Goal: Information Seeking & Learning: Learn about a topic

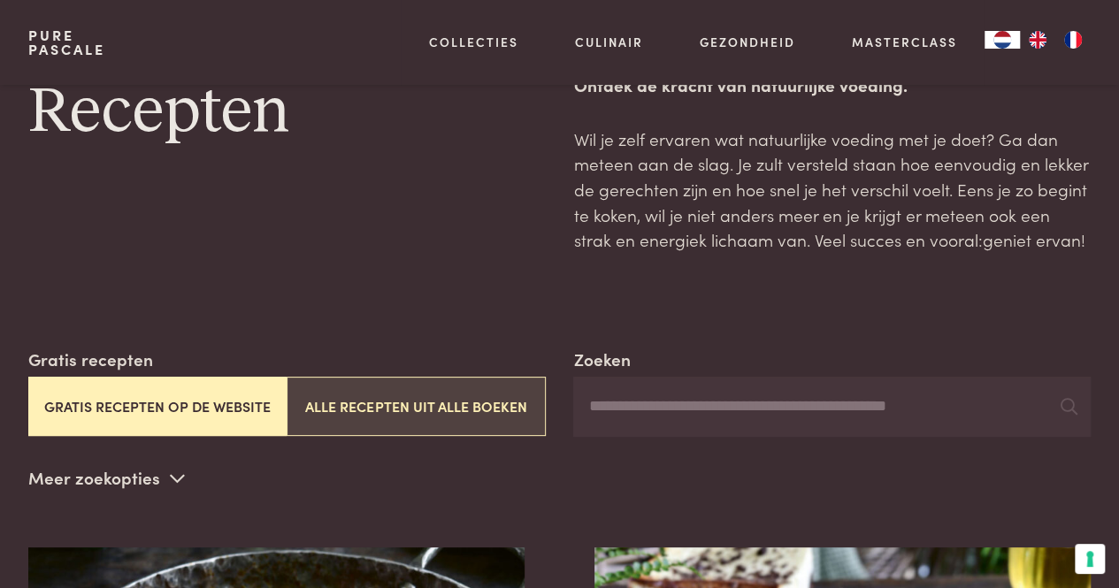
click at [437, 409] on button "Alle recepten uit alle boeken" at bounding box center [416, 406] width 258 height 59
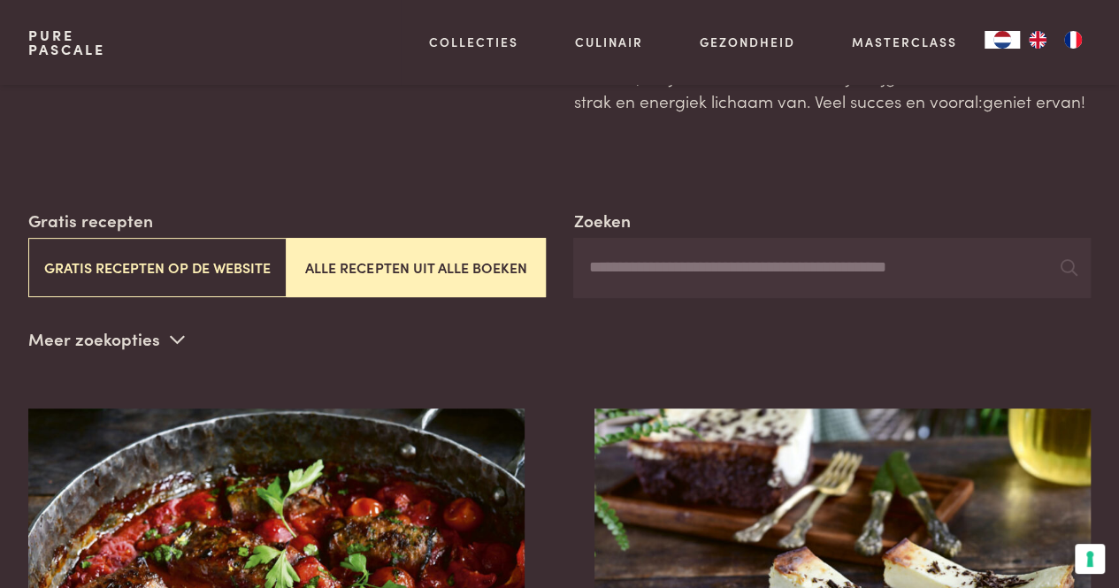
scroll to position [197, 0]
click at [131, 349] on p "Meer zoekopties" at bounding box center [106, 340] width 157 height 27
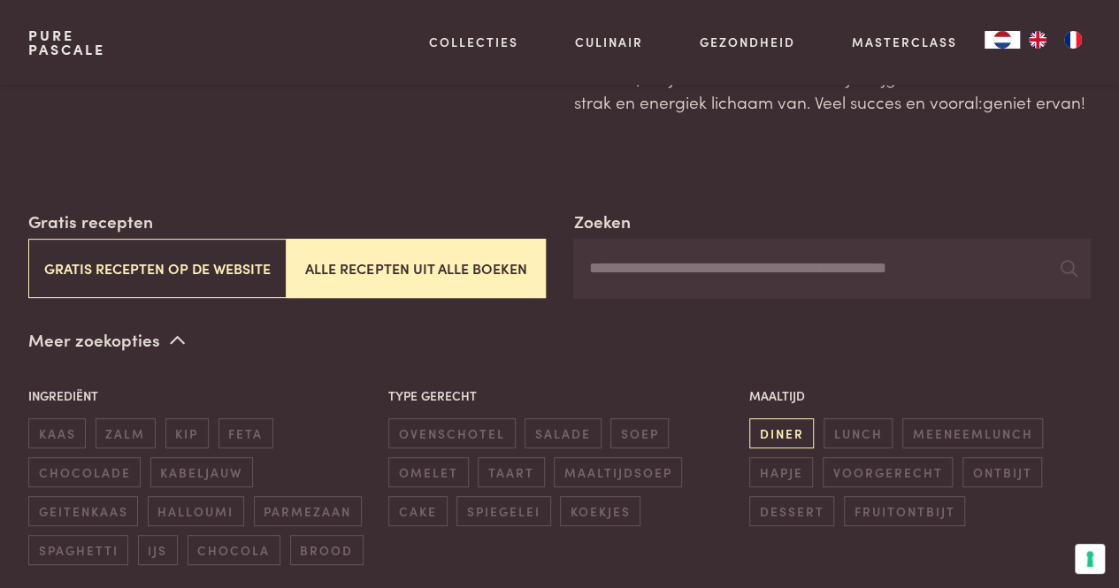
click at [773, 426] on span "diner" at bounding box center [781, 432] width 65 height 29
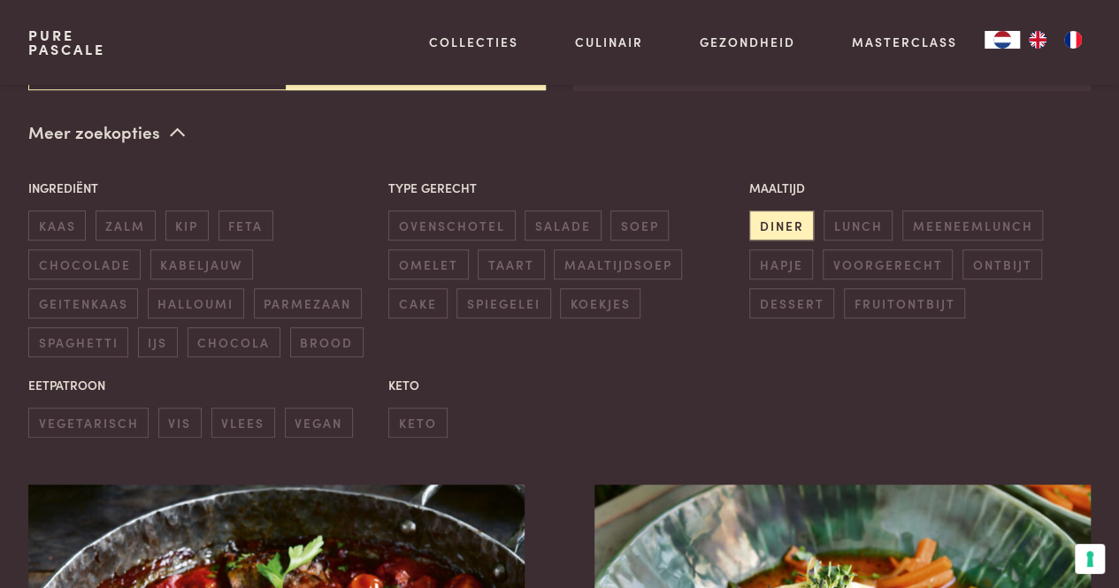
scroll to position [406, 0]
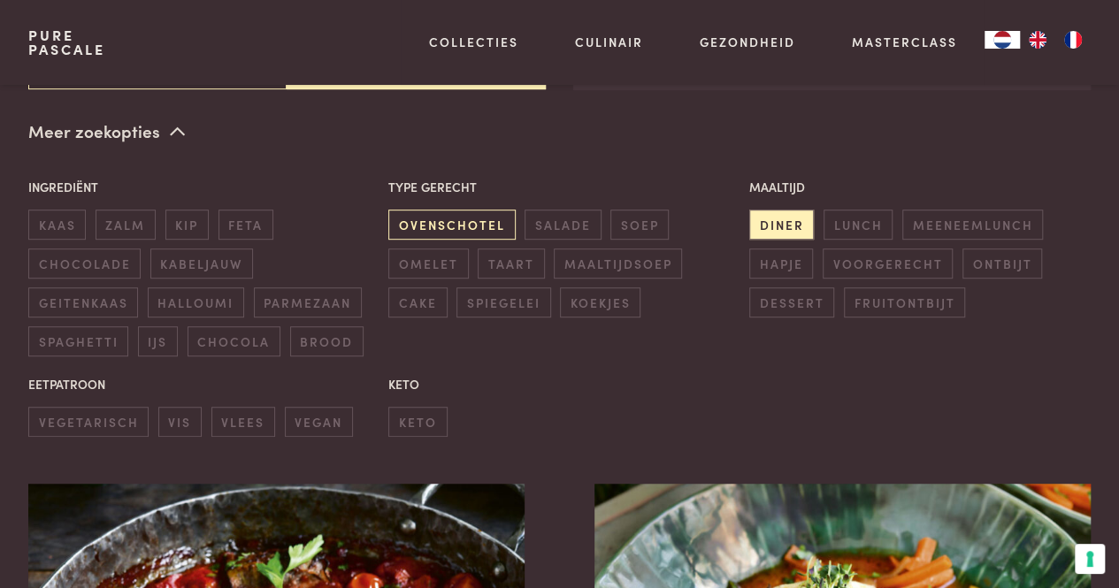
click at [469, 229] on span "ovenschotel" at bounding box center [451, 224] width 126 height 29
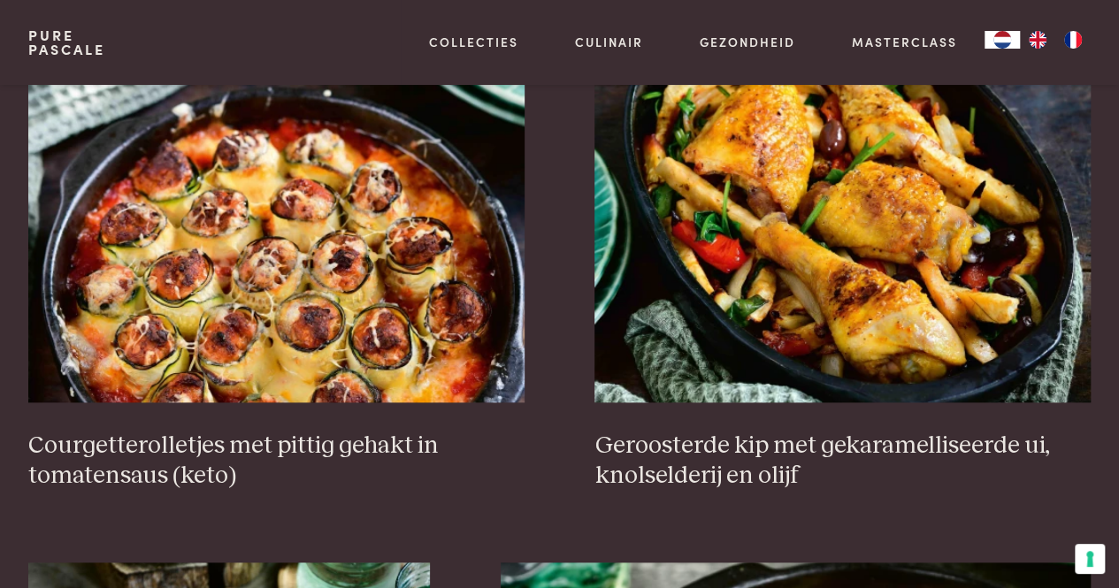
scroll to position [814, 0]
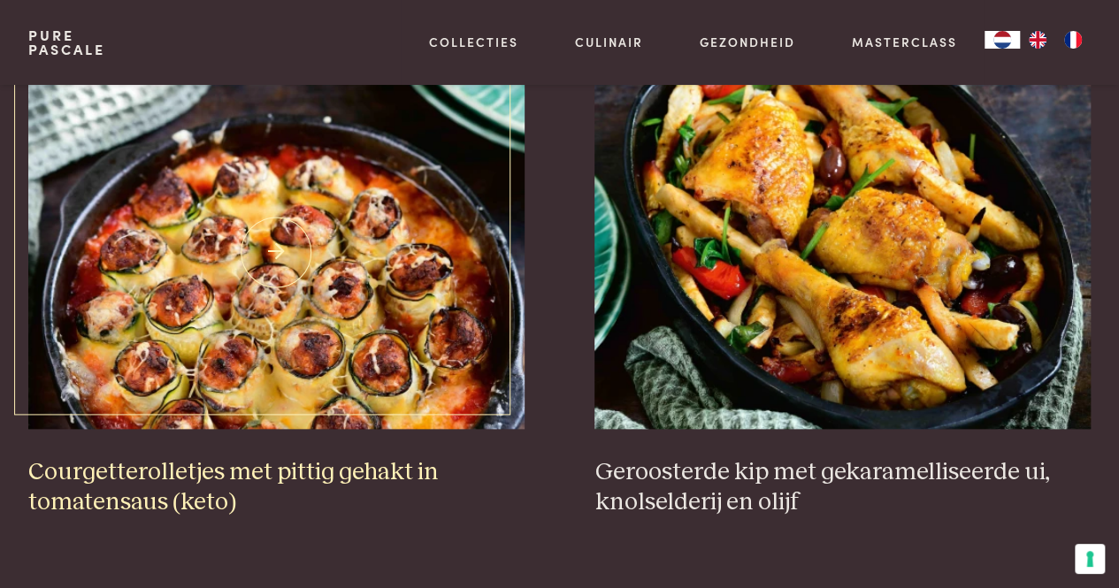
click at [471, 353] on img at bounding box center [276, 252] width 496 height 354
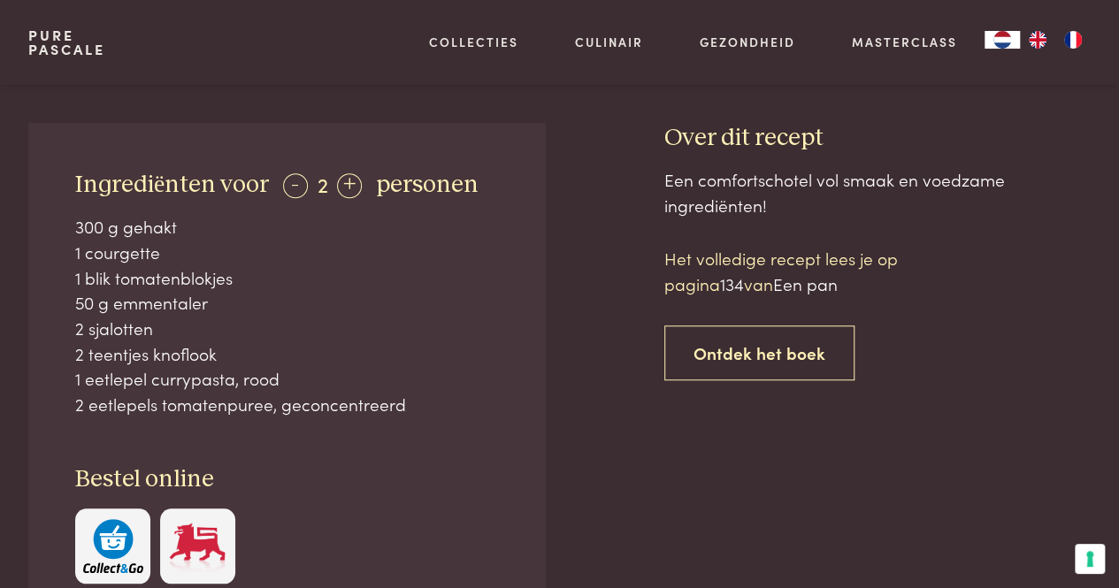
scroll to position [651, 0]
drag, startPoint x: 175, startPoint y: 400, endPoint x: 75, endPoint y: 332, distance: 120.9
click at [75, 332] on div "300 g gehakt 1 courgette 1 blik tomatenblokjes 50 g emmentaler 2 sjalotten 2 te…" at bounding box center [286, 316] width 423 height 203
click at [75, 332] on div "2 sjalotten" at bounding box center [286, 330] width 423 height 26
drag, startPoint x: 75, startPoint y: 332, endPoint x: 75, endPoint y: 295, distance: 36.3
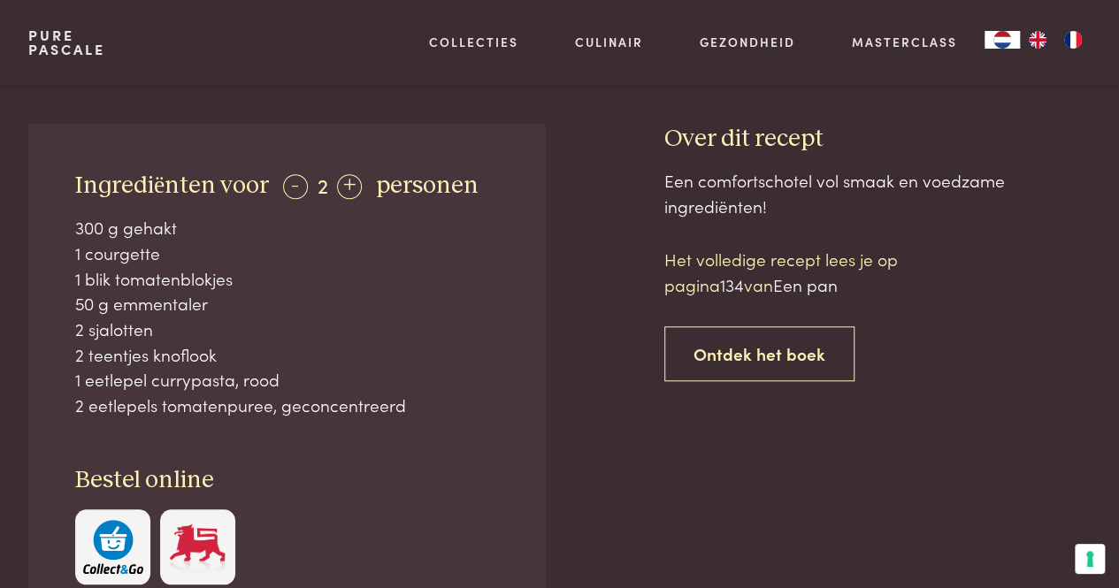
click at [75, 295] on div "300 g gehakt 1 courgette 1 blik tomatenblokjes 50 g emmentaler 2 sjalotten 2 te…" at bounding box center [286, 316] width 423 height 203
click at [75, 295] on div "50 g emmentaler" at bounding box center [286, 304] width 423 height 26
drag, startPoint x: 75, startPoint y: 295, endPoint x: 78, endPoint y: 268, distance: 27.5
click at [78, 268] on div "300 g gehakt 1 courgette 1 blik tomatenblokjes 50 g emmentaler 2 sjalotten 2 te…" at bounding box center [286, 316] width 423 height 203
click at [78, 268] on div "1 blik tomatenblokjes" at bounding box center [286, 279] width 423 height 26
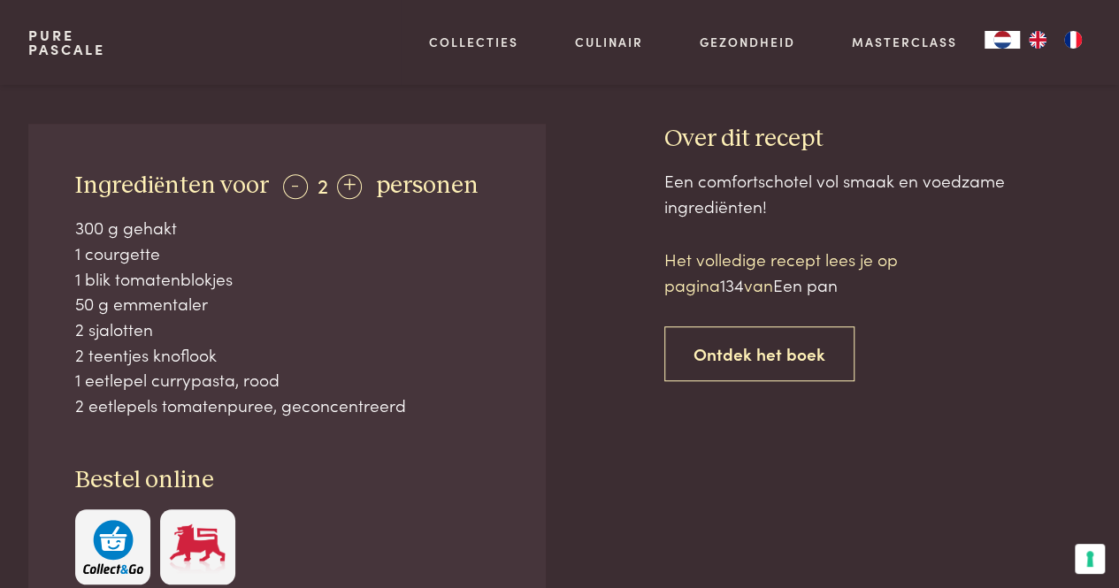
drag, startPoint x: 78, startPoint y: 268, endPoint x: 80, endPoint y: 225, distance: 42.5
click at [80, 225] on div "300 g gehakt 1 courgette 1 blik tomatenblokjes 50 g emmentaler 2 sjalotten 2 te…" at bounding box center [286, 316] width 423 height 203
click at [80, 225] on div "300 g gehakt" at bounding box center [286, 228] width 423 height 26
drag, startPoint x: 80, startPoint y: 225, endPoint x: 228, endPoint y: 414, distance: 239.9
click at [228, 414] on div "300 g gehakt 1 courgette 1 blik tomatenblokjes 50 g emmentaler 2 sjalotten 2 te…" at bounding box center [286, 316] width 423 height 203
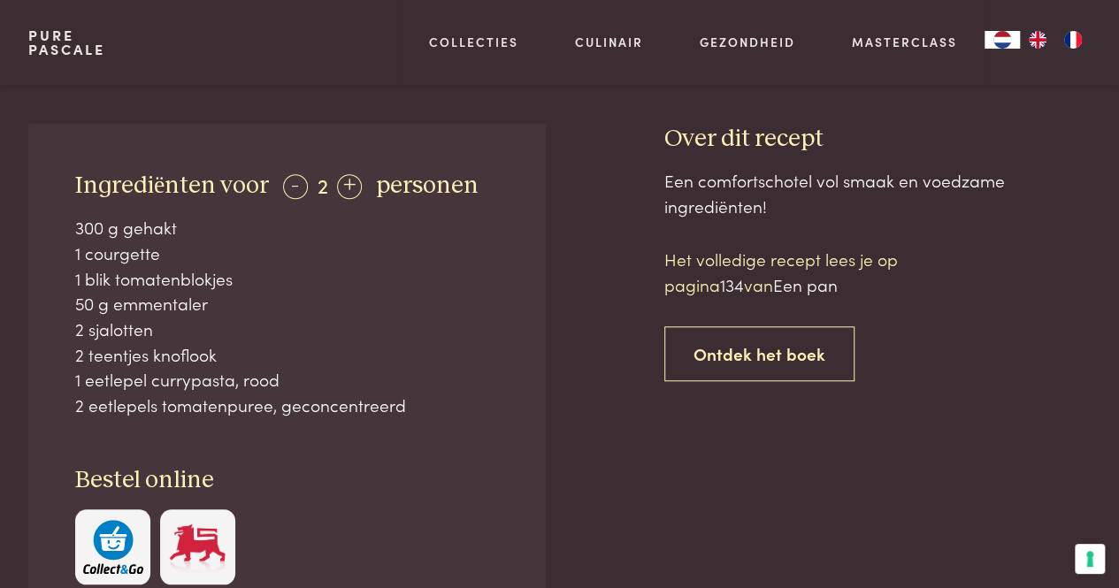
click at [228, 414] on div "2 eetlepels tomatenpuree, geconcentreerd" at bounding box center [286, 406] width 423 height 26
drag, startPoint x: 158, startPoint y: 245, endPoint x: 305, endPoint y: 412, distance: 222.4
click at [305, 412] on div "300 g gehakt 1 courgette 1 blik tomatenblokjes 50 g emmentaler 2 sjalotten 2 te…" at bounding box center [286, 316] width 423 height 203
click at [305, 412] on div "2 eetlepels tomatenpuree, geconcentreerd" at bounding box center [286, 406] width 423 height 26
drag, startPoint x: 305, startPoint y: 412, endPoint x: 154, endPoint y: 306, distance: 184.7
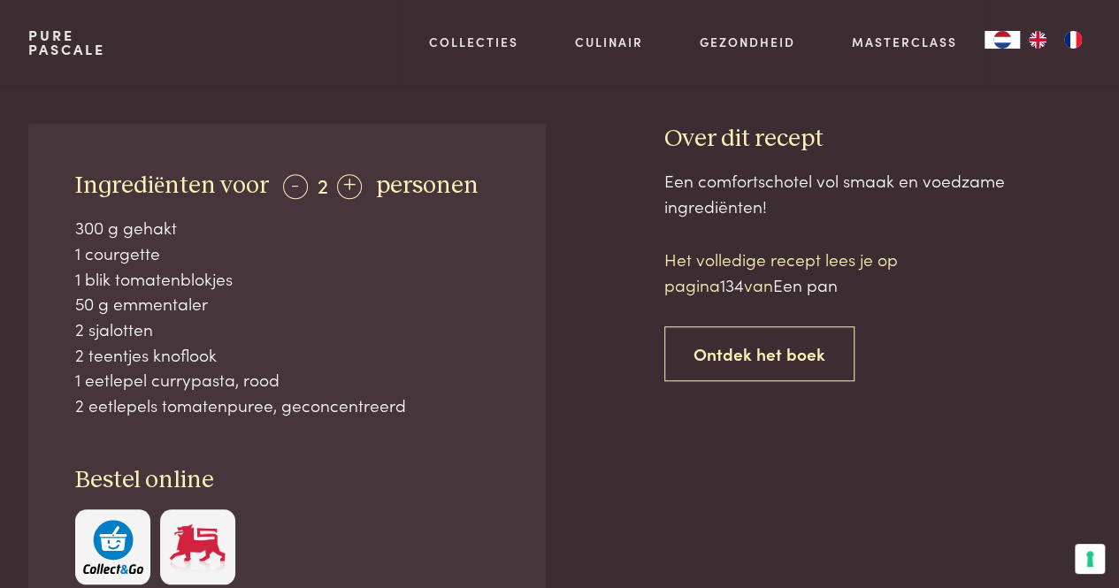
click at [154, 306] on div "300 g gehakt 1 courgette 1 blik tomatenblokjes 50 g emmentaler 2 sjalotten 2 te…" at bounding box center [286, 316] width 423 height 203
click at [154, 306] on div "50 g emmentaler" at bounding box center [286, 304] width 423 height 26
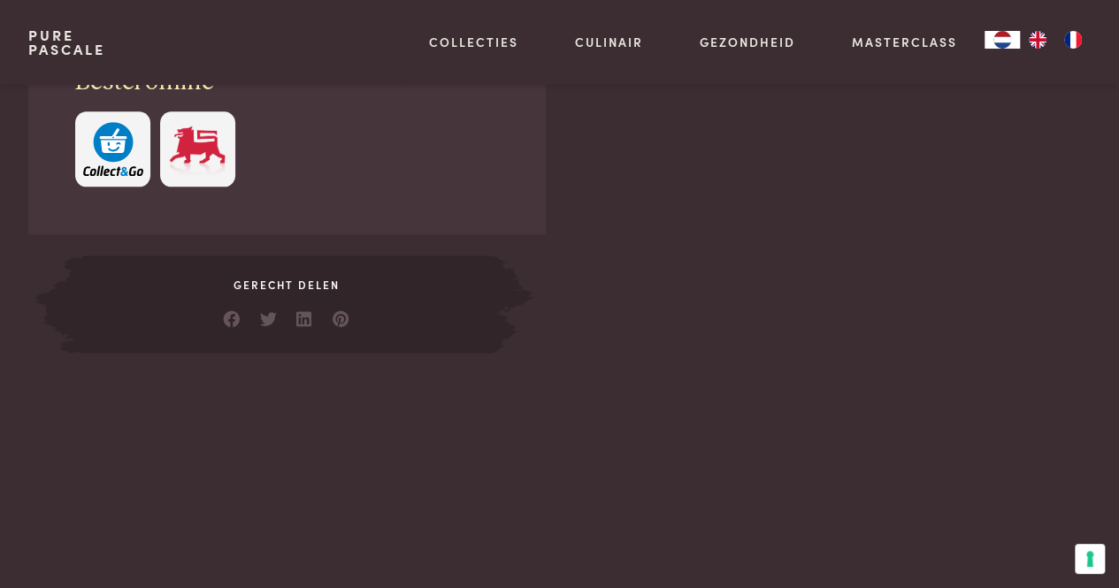
scroll to position [1052, 0]
